Goal: Information Seeking & Learning: Learn about a topic

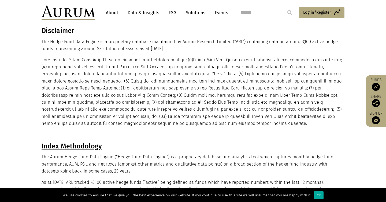
scroll to position [36, 0]
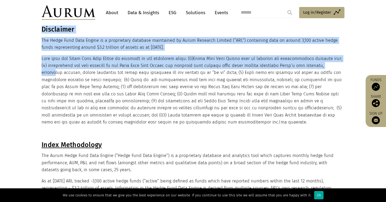
drag, startPoint x: 39, startPoint y: 59, endPoint x: 56, endPoint y: 73, distance: 21.7
click at [56, 73] on p at bounding box center [193, 90] width 302 height 71
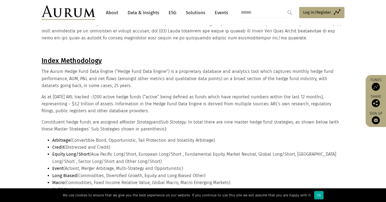
scroll to position [134, 0]
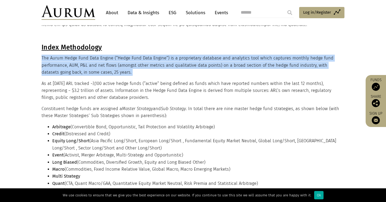
drag, startPoint x: 42, startPoint y: 61, endPoint x: 54, endPoint y: 79, distance: 21.0
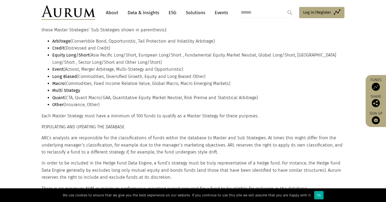
scroll to position [0, 0]
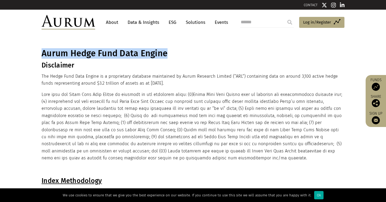
drag, startPoint x: 38, startPoint y: 55, endPoint x: 180, endPoint y: 57, distance: 142.4
copy h1 "Aurum Hedge Fund Data Engine"
